Goal: Task Accomplishment & Management: Manage account settings

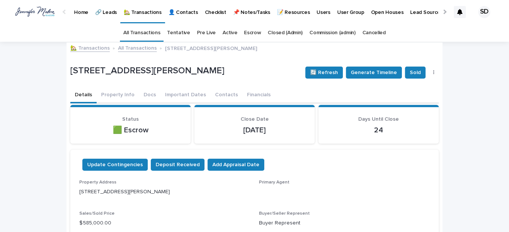
drag, startPoint x: 74, startPoint y: 93, endPoint x: 81, endPoint y: 96, distance: 7.6
click at [74, 93] on button "Details" at bounding box center [83, 96] width 26 height 16
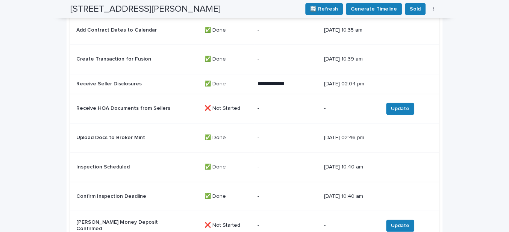
scroll to position [859, 0]
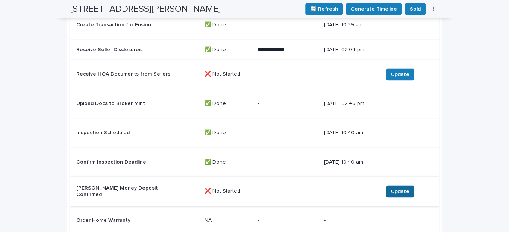
click at [391, 189] on span "Update" at bounding box center [400, 192] width 18 height 8
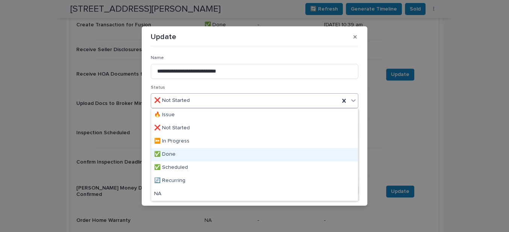
click at [174, 154] on div "✅ Done" at bounding box center [254, 154] width 207 height 13
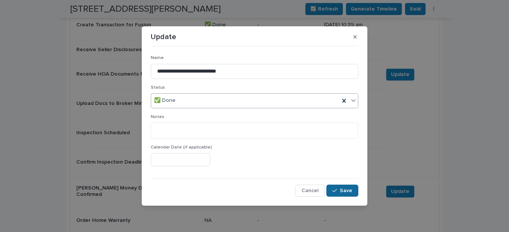
click at [338, 189] on div "button" at bounding box center [336, 190] width 8 height 5
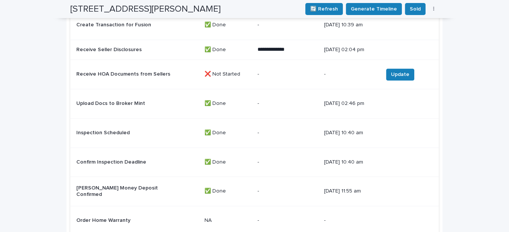
scroll to position [1030, 0]
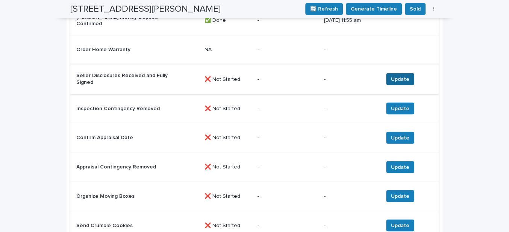
click at [405, 75] on span "Update" at bounding box center [400, 79] width 18 height 8
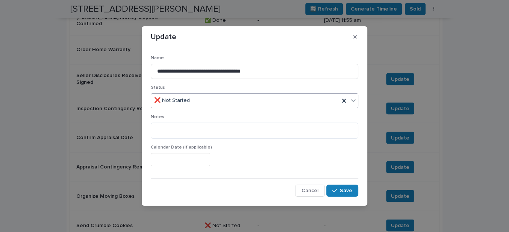
click at [197, 100] on div "❌ Not Started" at bounding box center [245, 100] width 188 height 12
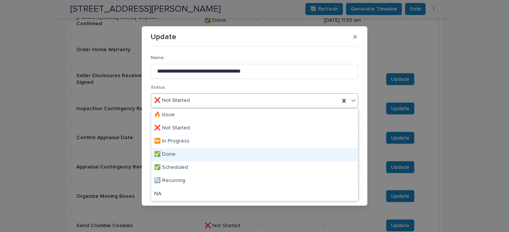
drag, startPoint x: 173, startPoint y: 161, endPoint x: 262, endPoint y: 170, distance: 89.2
click at [172, 154] on div "✅ Done" at bounding box center [254, 154] width 207 height 13
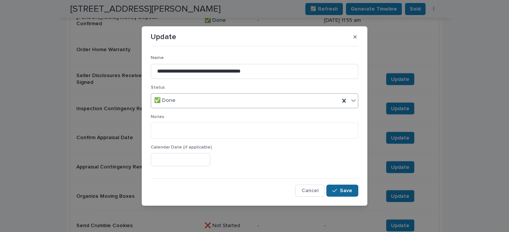
click at [347, 189] on span "Save" at bounding box center [346, 190] width 12 height 5
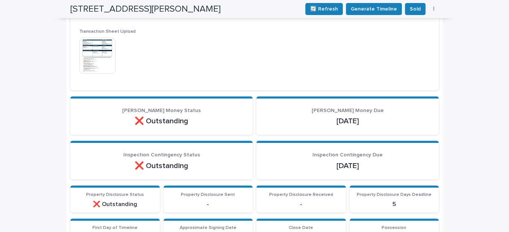
scroll to position [244, 0]
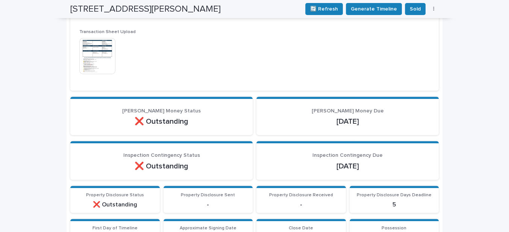
click at [100, 62] on img at bounding box center [97, 56] width 36 height 36
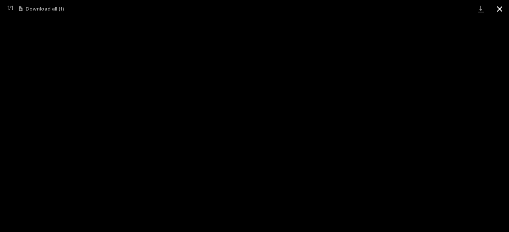
click at [495, 8] on button "Close gallery" at bounding box center [499, 9] width 19 height 18
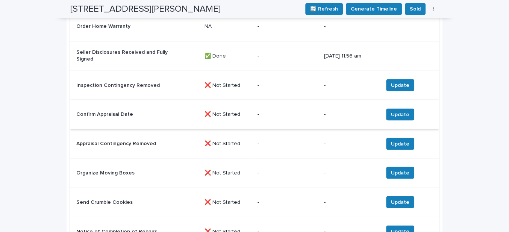
scroll to position [1064, 0]
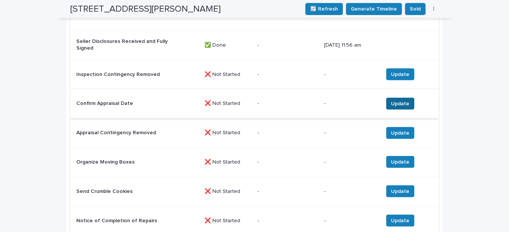
click at [395, 100] on span "Update" at bounding box center [400, 104] width 18 height 8
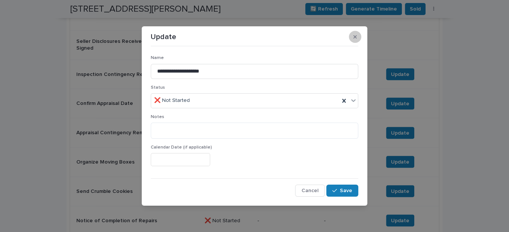
click at [355, 38] on icon "button" at bounding box center [354, 36] width 3 height 5
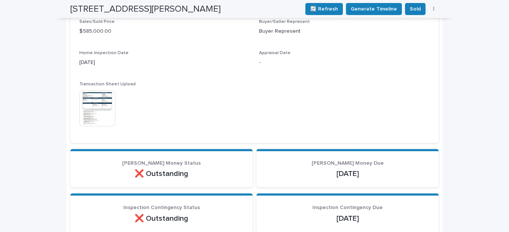
scroll to position [176, 0]
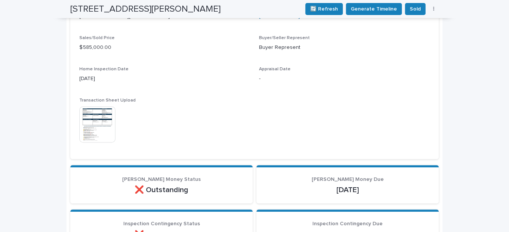
click at [88, 135] on img at bounding box center [97, 124] width 36 height 36
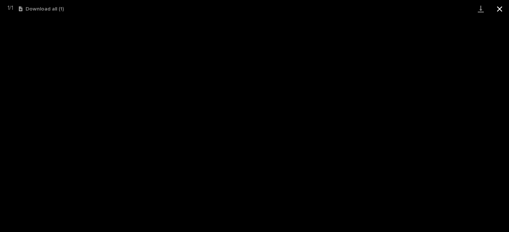
click at [496, 9] on button "Close gallery" at bounding box center [499, 9] width 19 height 18
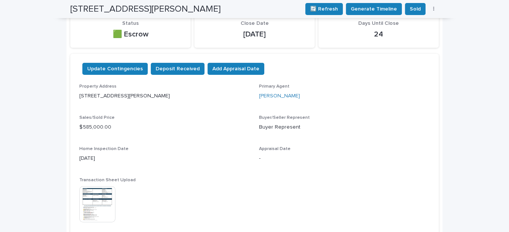
scroll to position [73, 0]
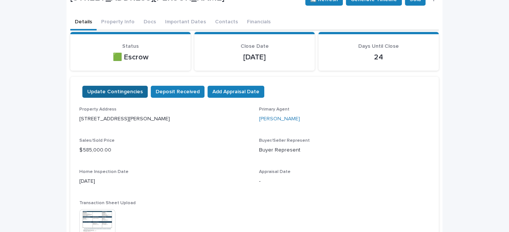
click at [114, 91] on span "Update Contingencies" at bounding box center [115, 92] width 56 height 8
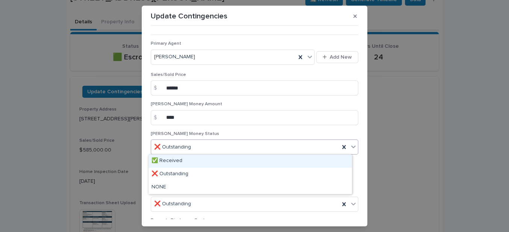
click at [350, 145] on icon at bounding box center [354, 147] width 8 height 8
click at [173, 158] on div "✅ Received" at bounding box center [249, 161] width 203 height 13
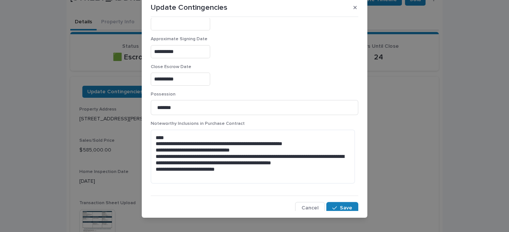
scroll to position [17, 0]
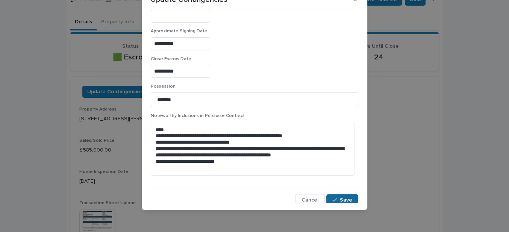
click at [332, 200] on button "Save" at bounding box center [342, 200] width 32 height 12
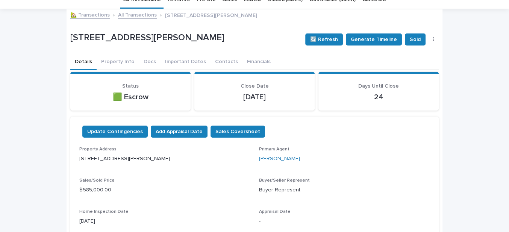
scroll to position [0, 0]
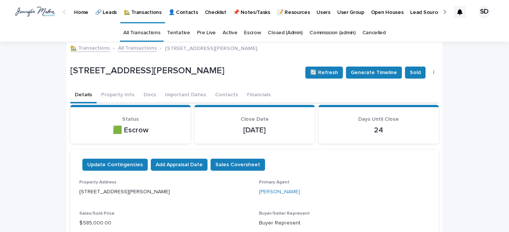
click at [90, 45] on link "🏡 Transactions" at bounding box center [89, 47] width 39 height 9
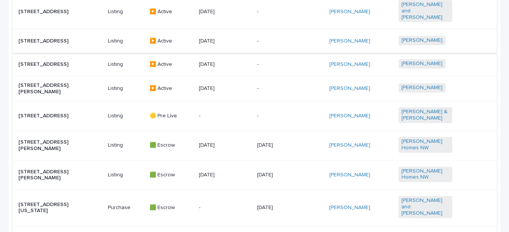
scroll to position [436, 0]
click at [48, 117] on p "[STREET_ADDRESS]" at bounding box center [45, 115] width 54 height 6
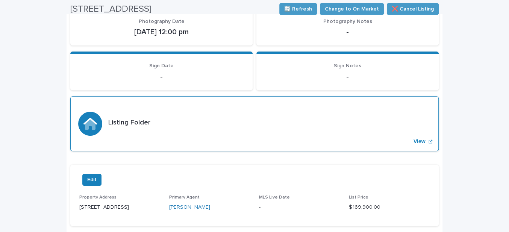
scroll to position [273, 0]
